Goal: Information Seeking & Learning: Learn about a topic

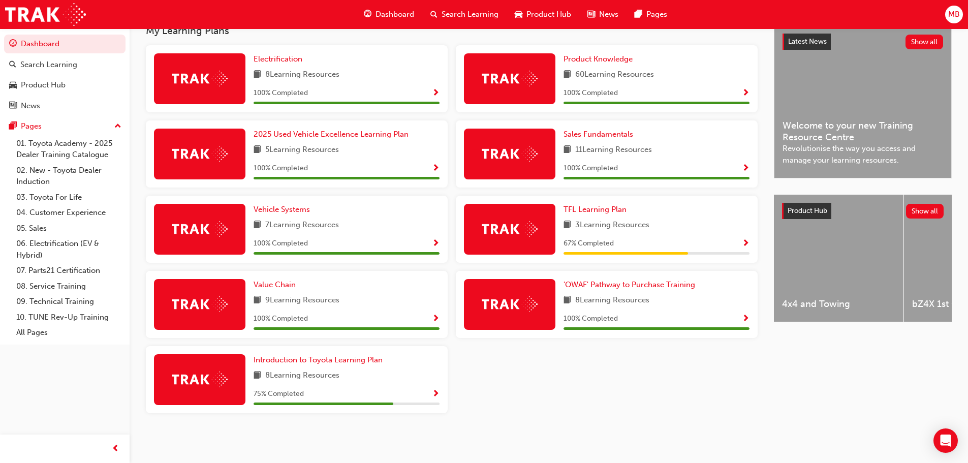
scroll to position [183, 0]
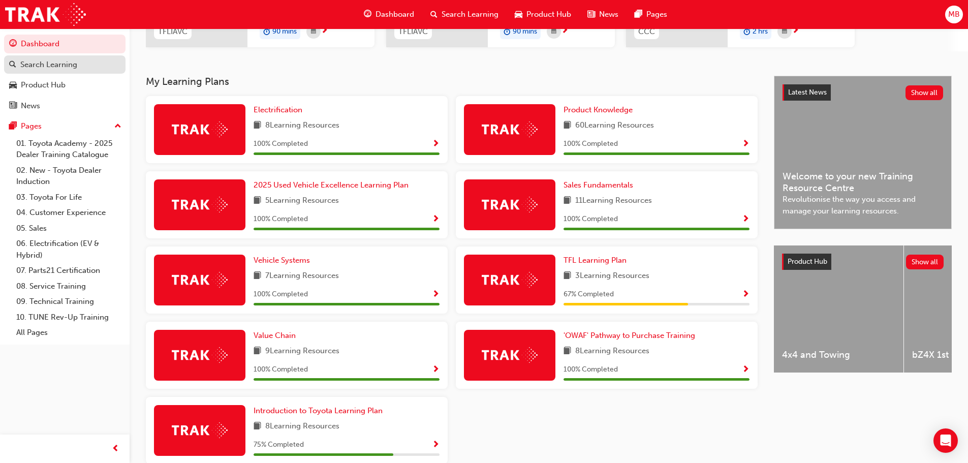
click at [50, 63] on div "Search Learning" at bounding box center [48, 65] width 57 height 12
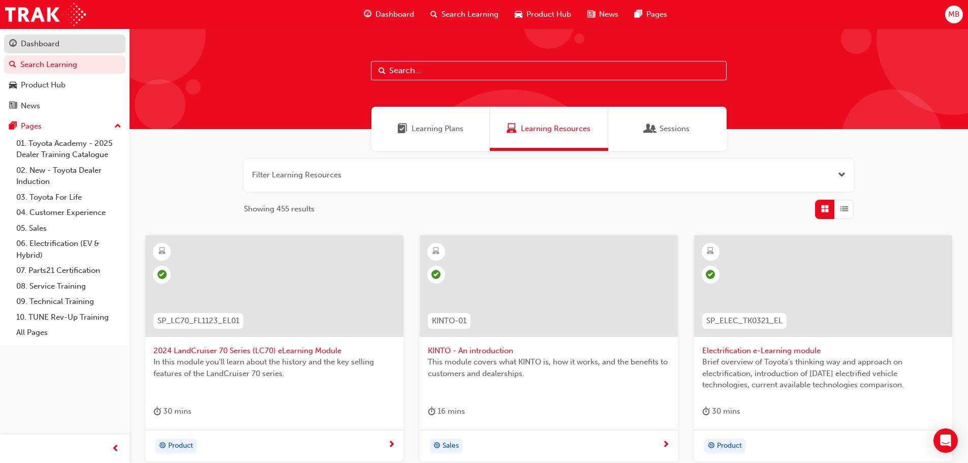
click at [49, 41] on div "Dashboard" at bounding box center [40, 44] width 39 height 12
